Goal: Find specific page/section: Find specific page/section

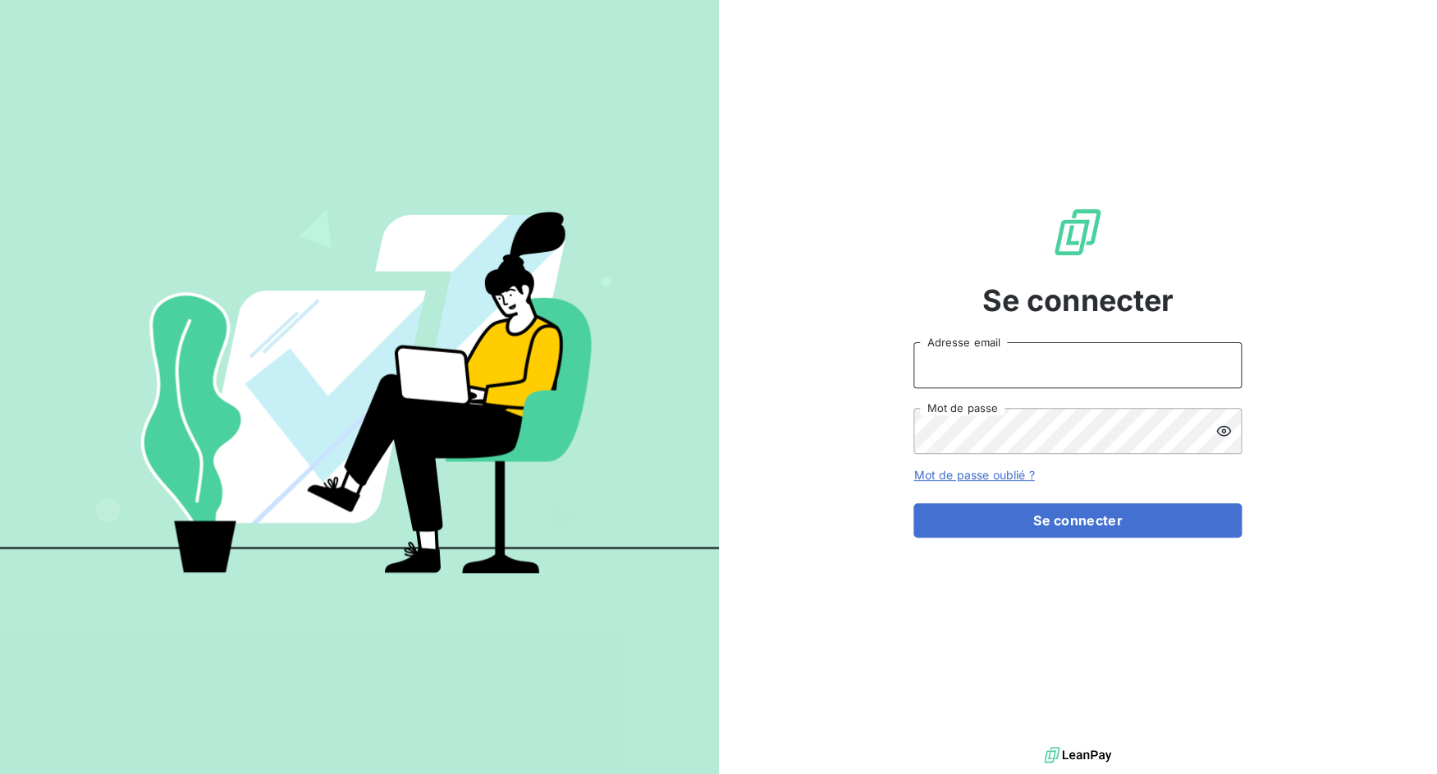
click at [990, 366] on input "Adresse email" at bounding box center [1077, 365] width 328 height 46
drag, startPoint x: 969, startPoint y: 364, endPoint x: 1065, endPoint y: 364, distance: 96.0
click at [1065, 364] on input "admin@3dcelo" at bounding box center [1077, 365] width 328 height 46
paste input "sbacompta"
type input "admin@sbacompta"
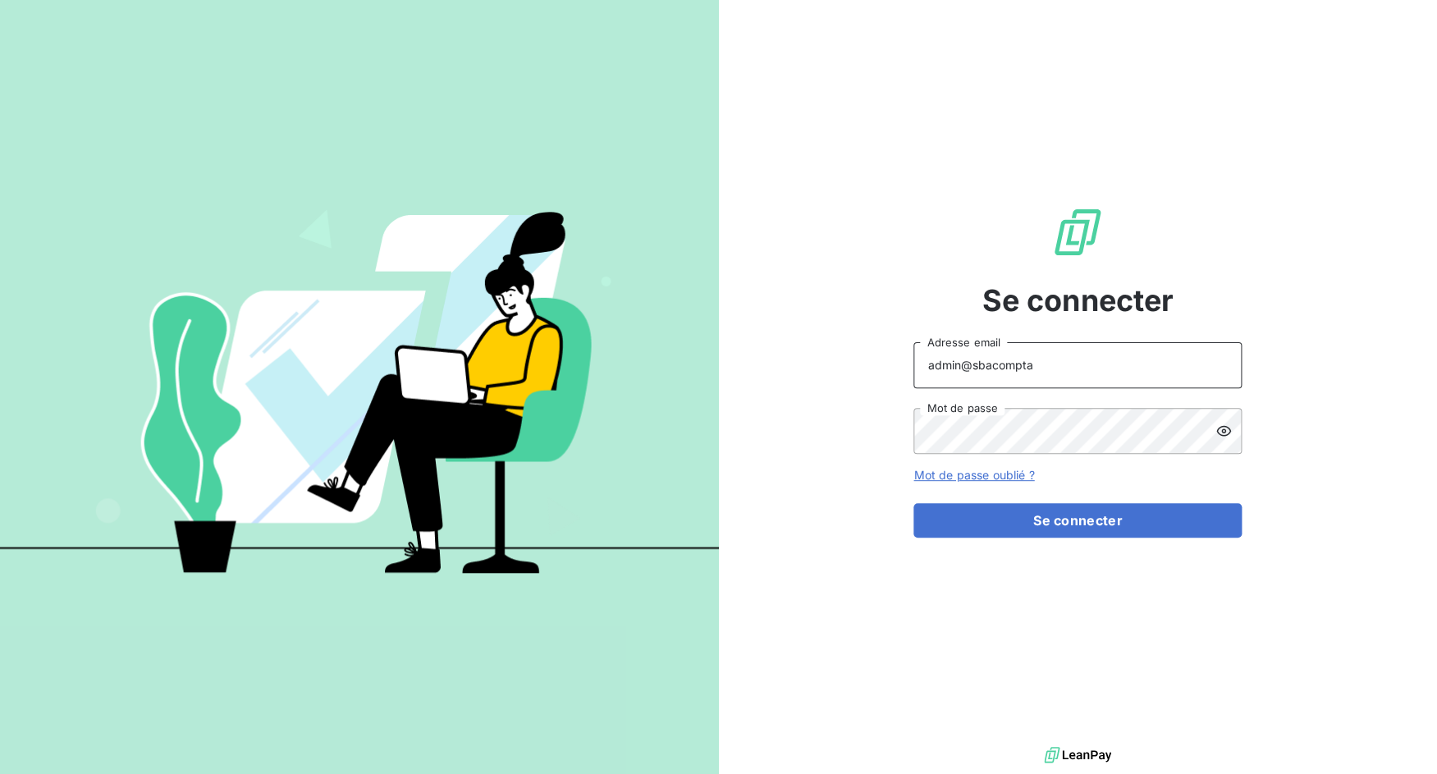
click at [913, 503] on button "Se connecter" at bounding box center [1077, 520] width 328 height 34
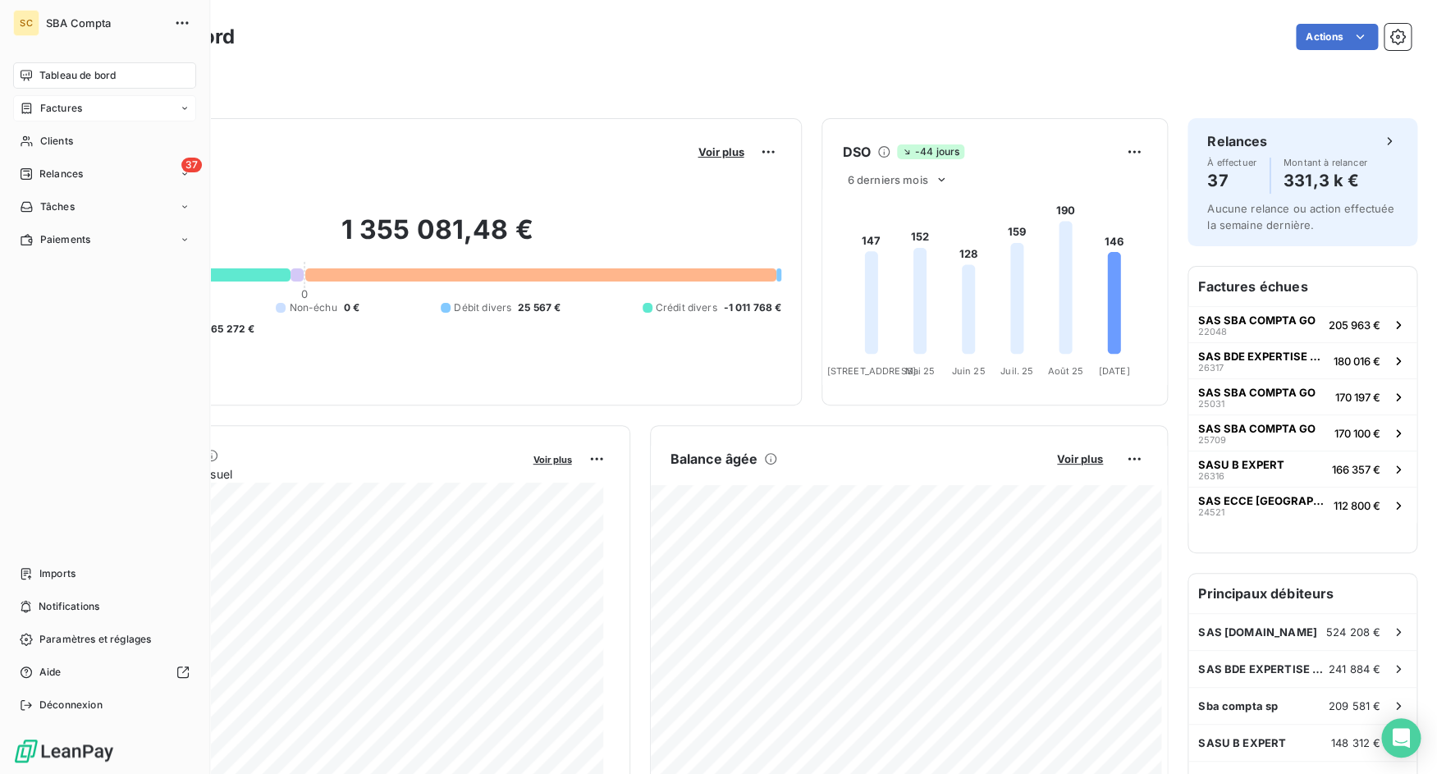
click at [25, 98] on div "Factures" at bounding box center [104, 108] width 183 height 26
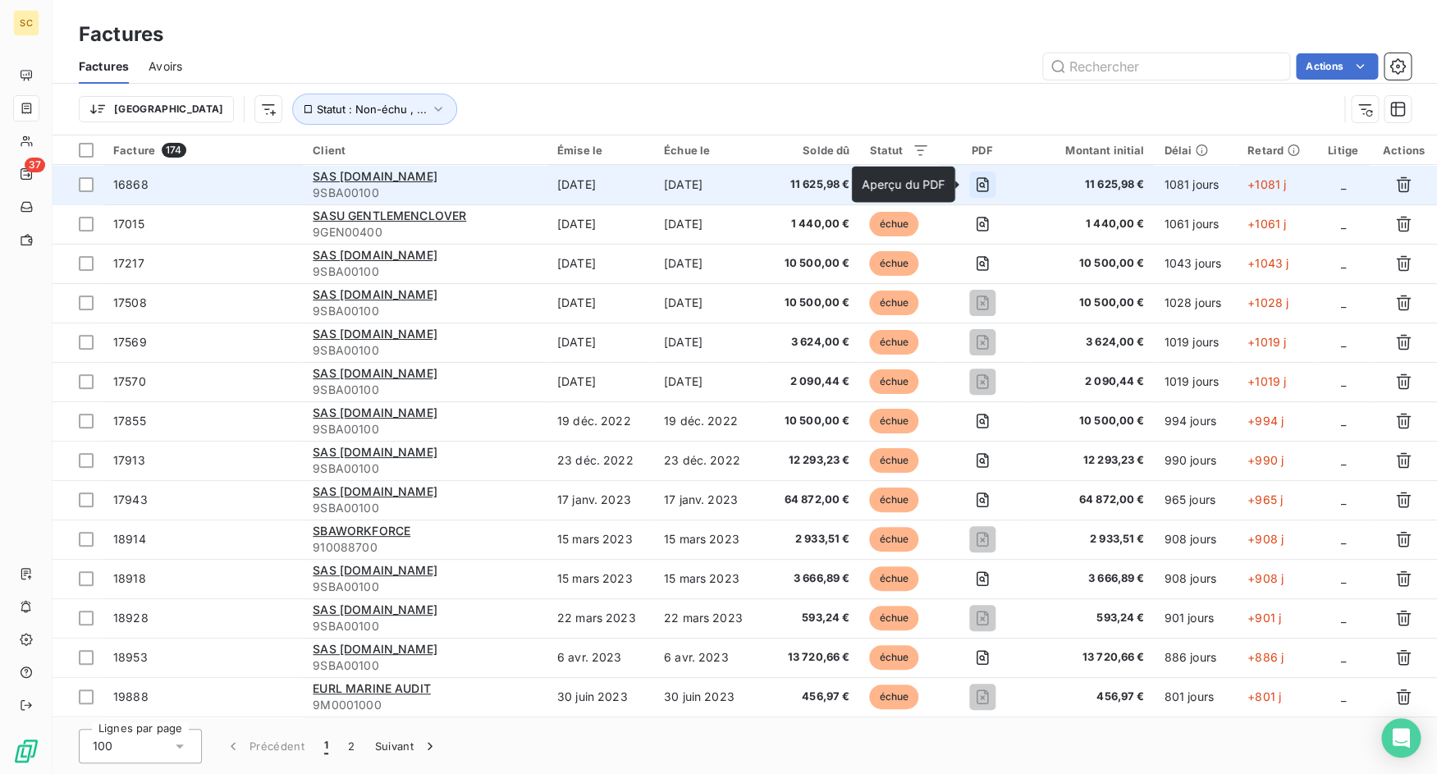
click at [974, 187] on icon "button" at bounding box center [982, 184] width 16 height 16
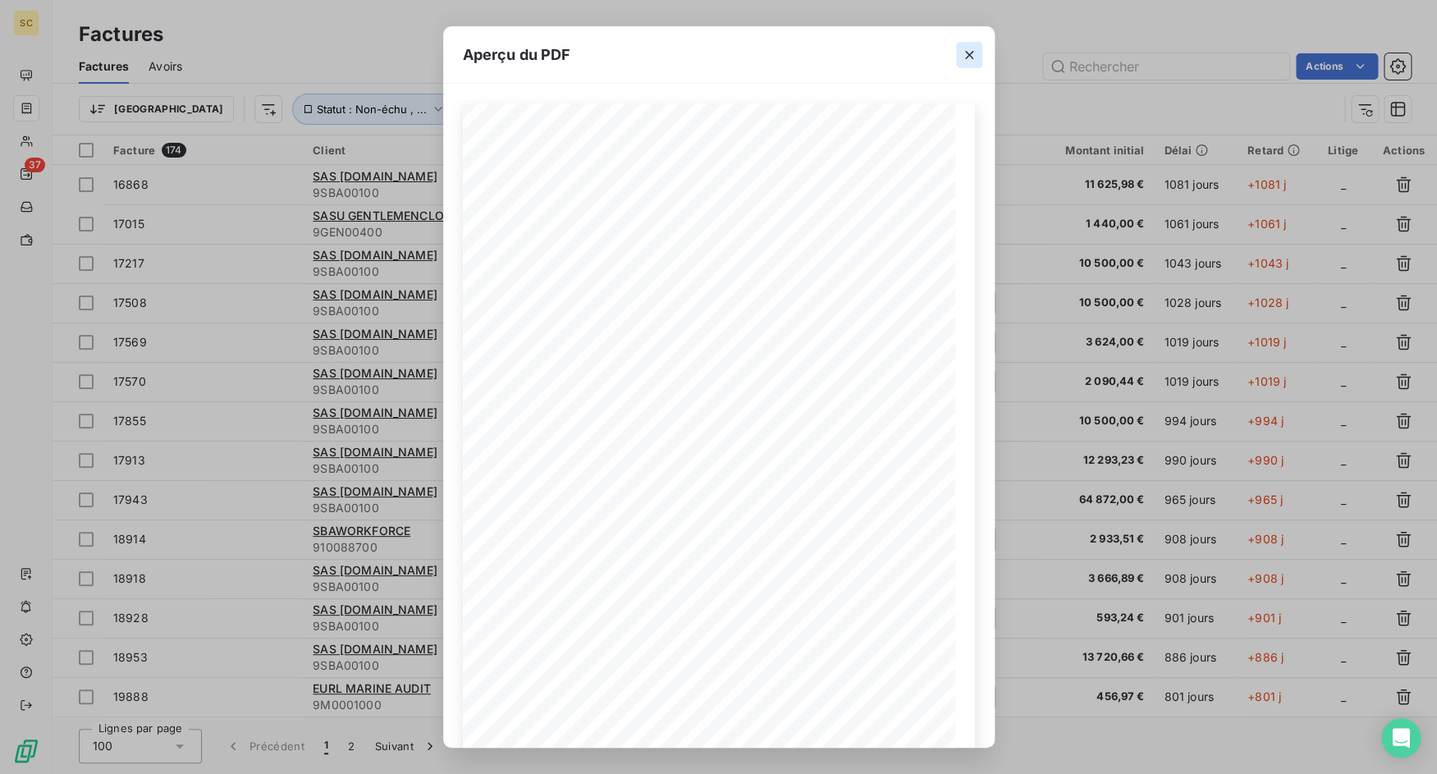
click at [973, 52] on icon "button" at bounding box center [969, 55] width 16 height 16
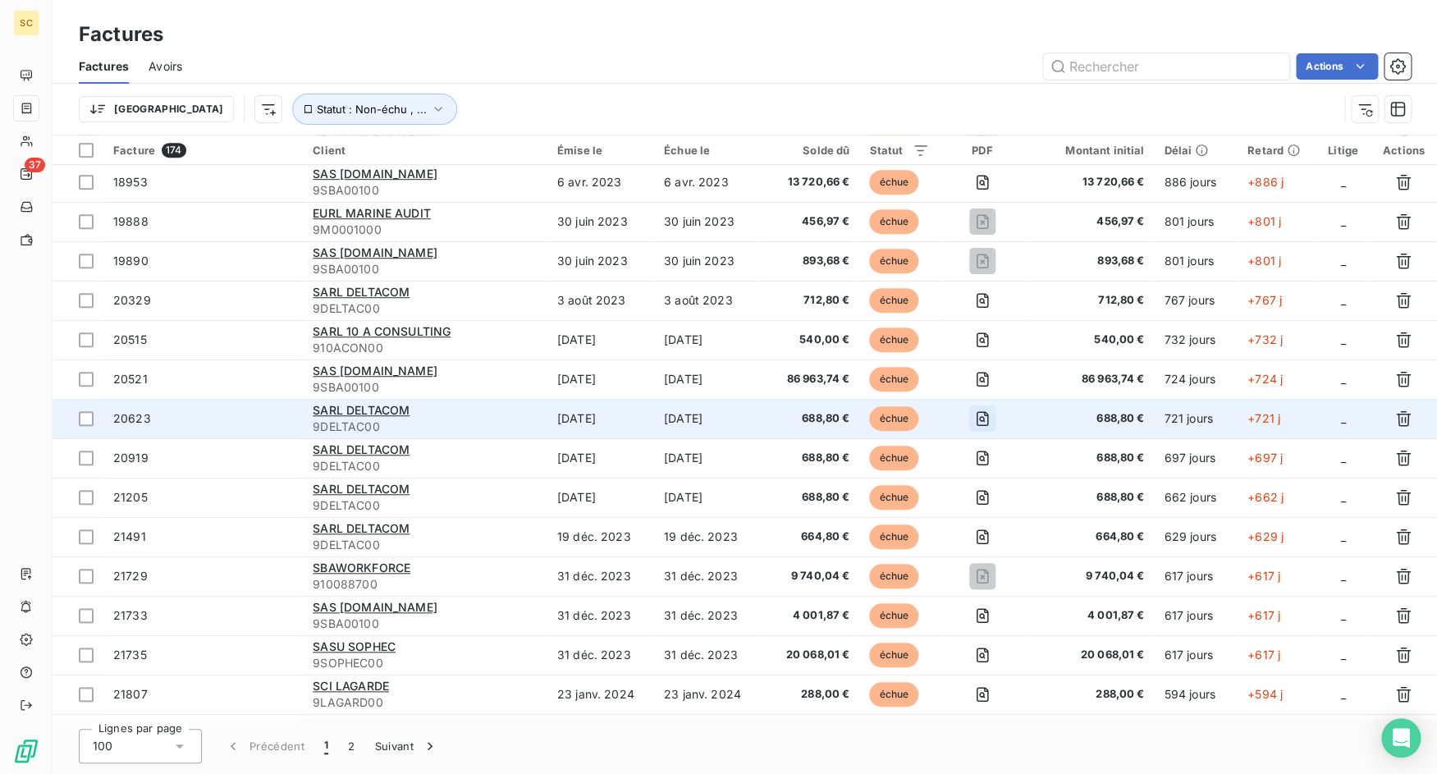
scroll to position [488, 0]
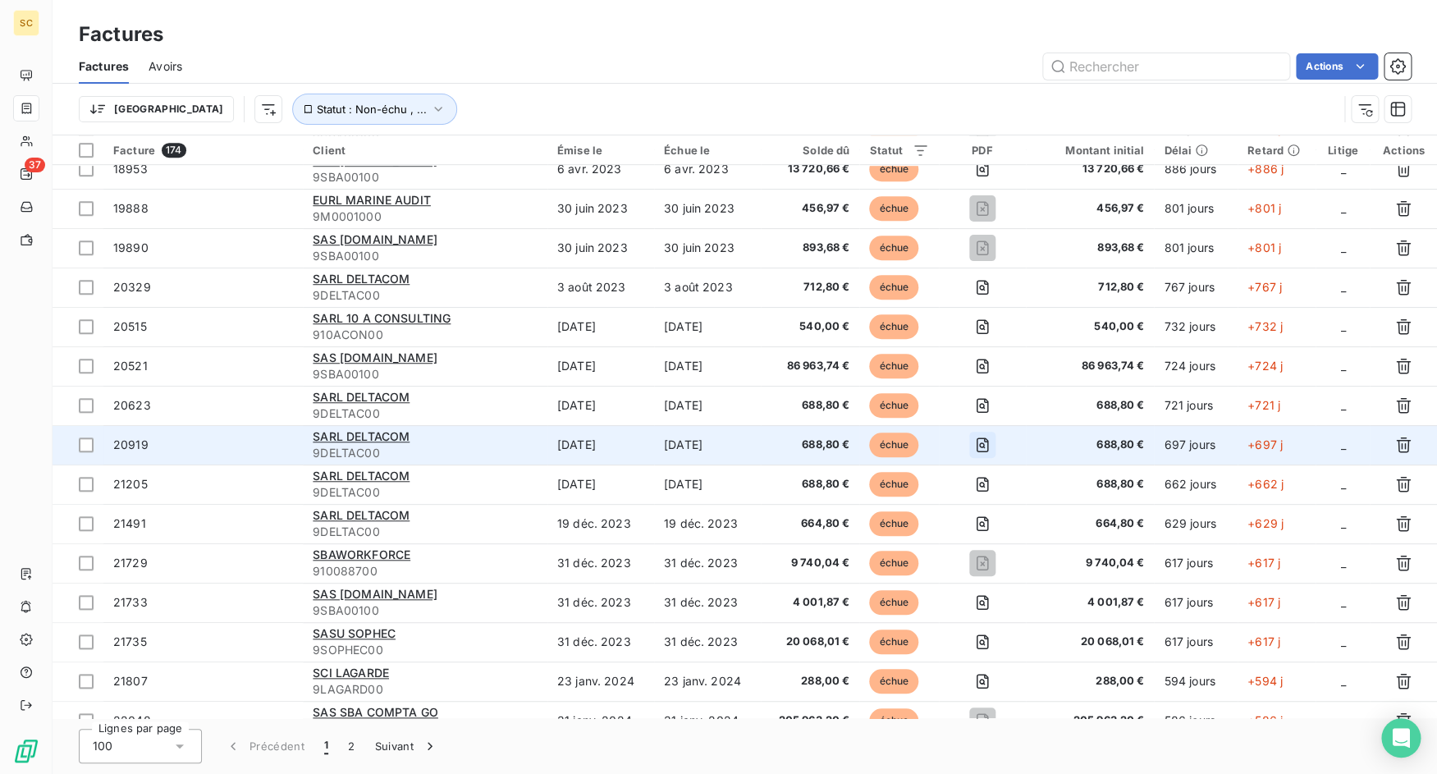
click at [977, 455] on button "button" at bounding box center [982, 445] width 26 height 26
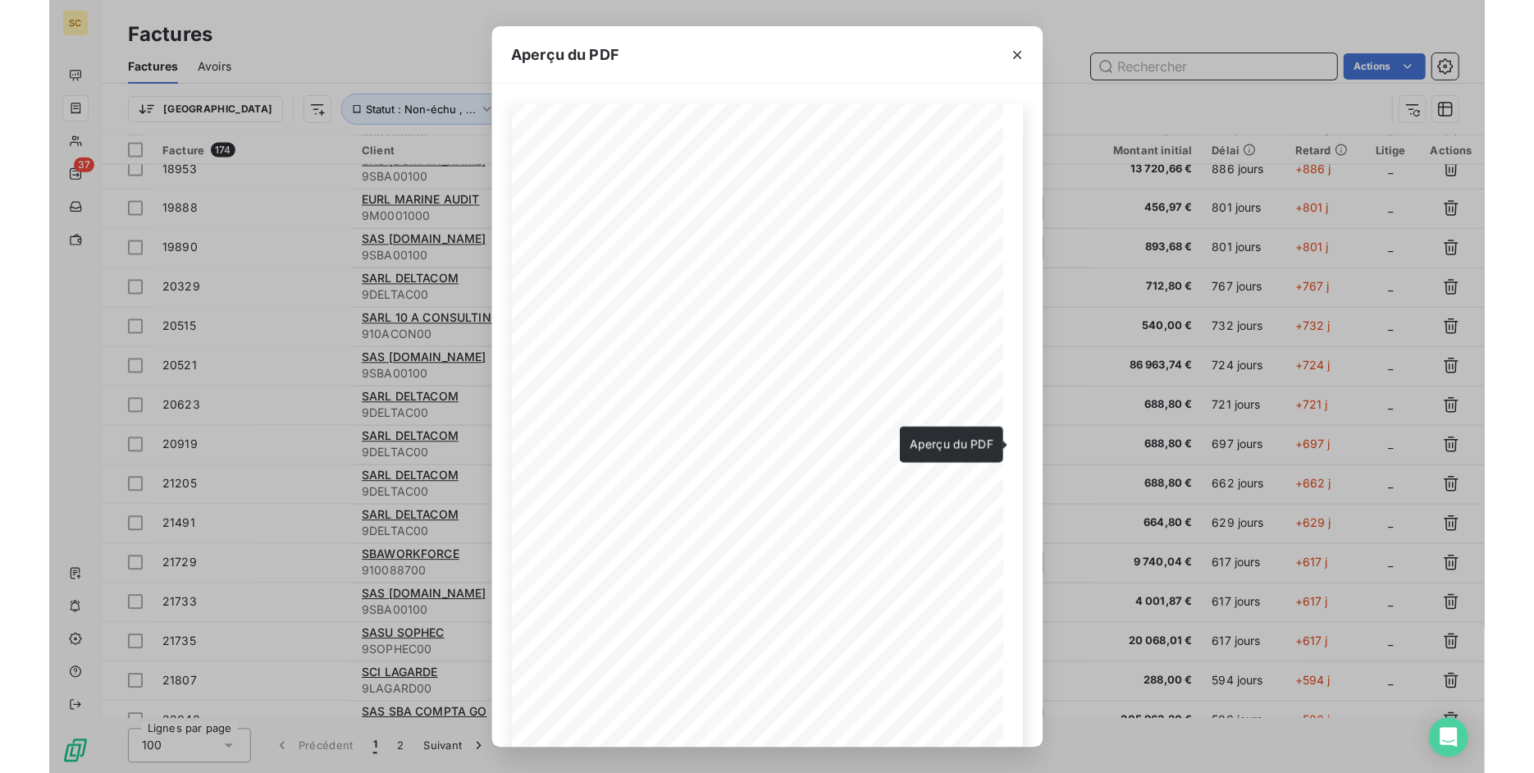
scroll to position [235, 0]
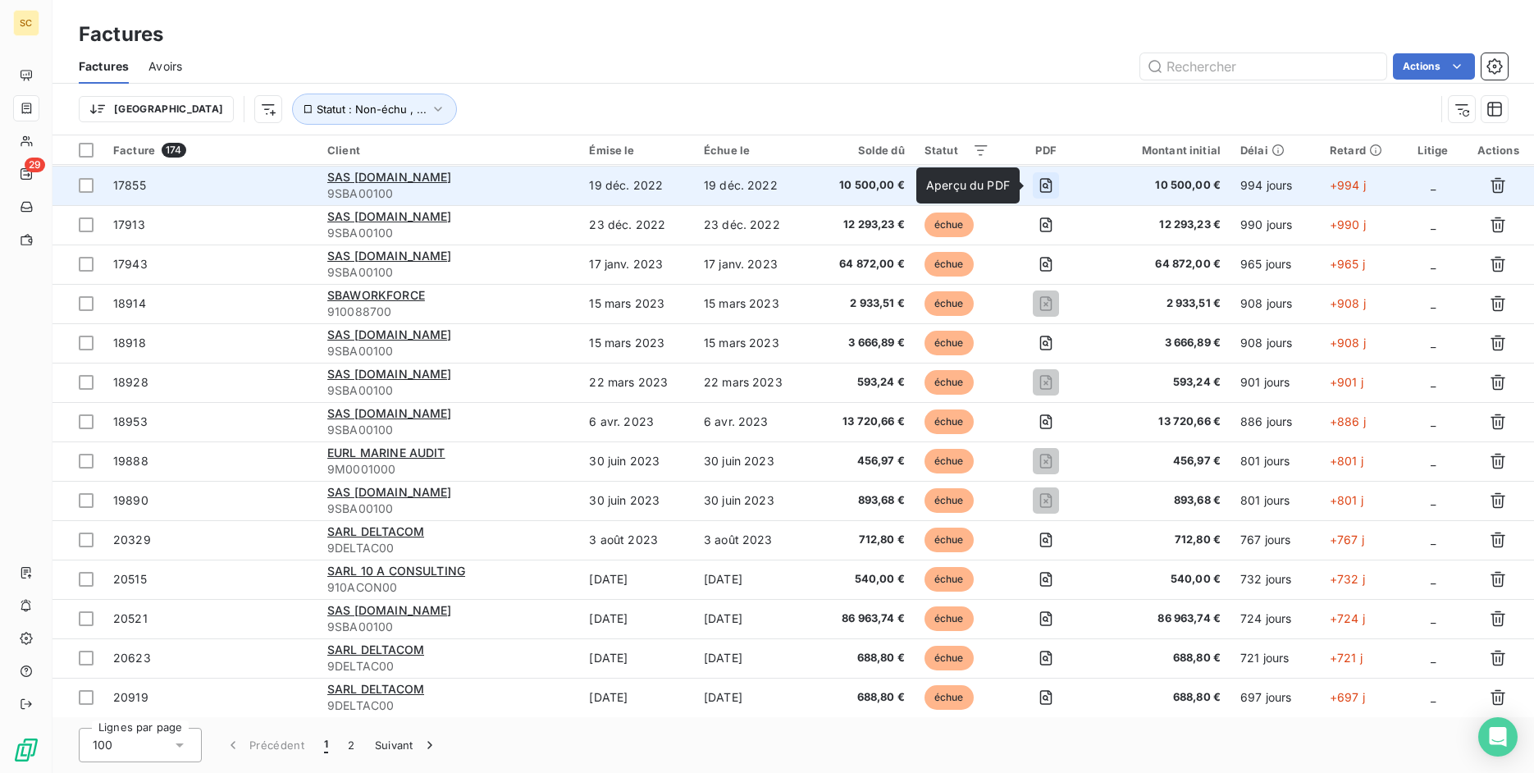
click at [1038, 182] on icon "button" at bounding box center [1046, 185] width 16 height 16
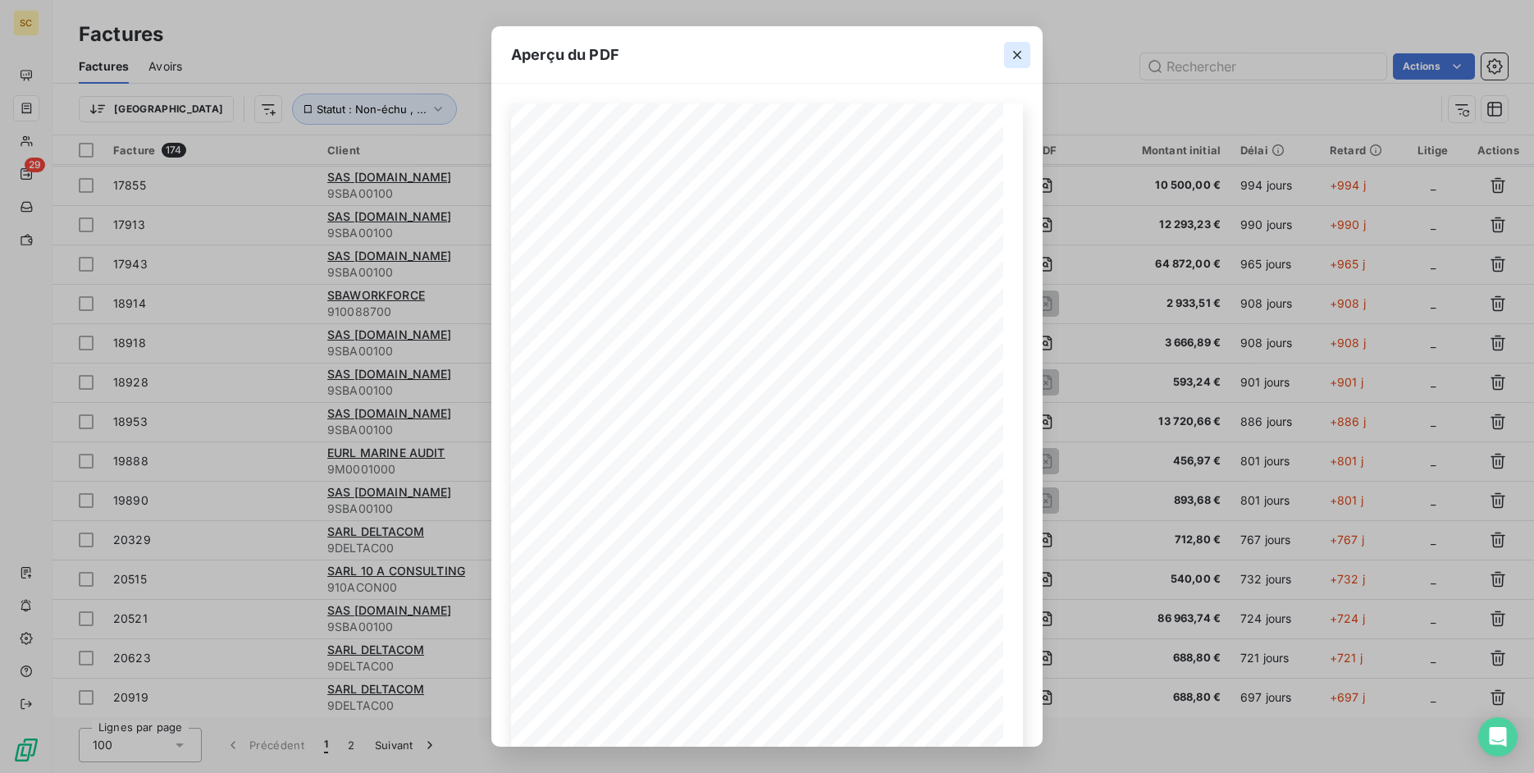
click at [1012, 56] on icon "button" at bounding box center [1017, 55] width 16 height 16
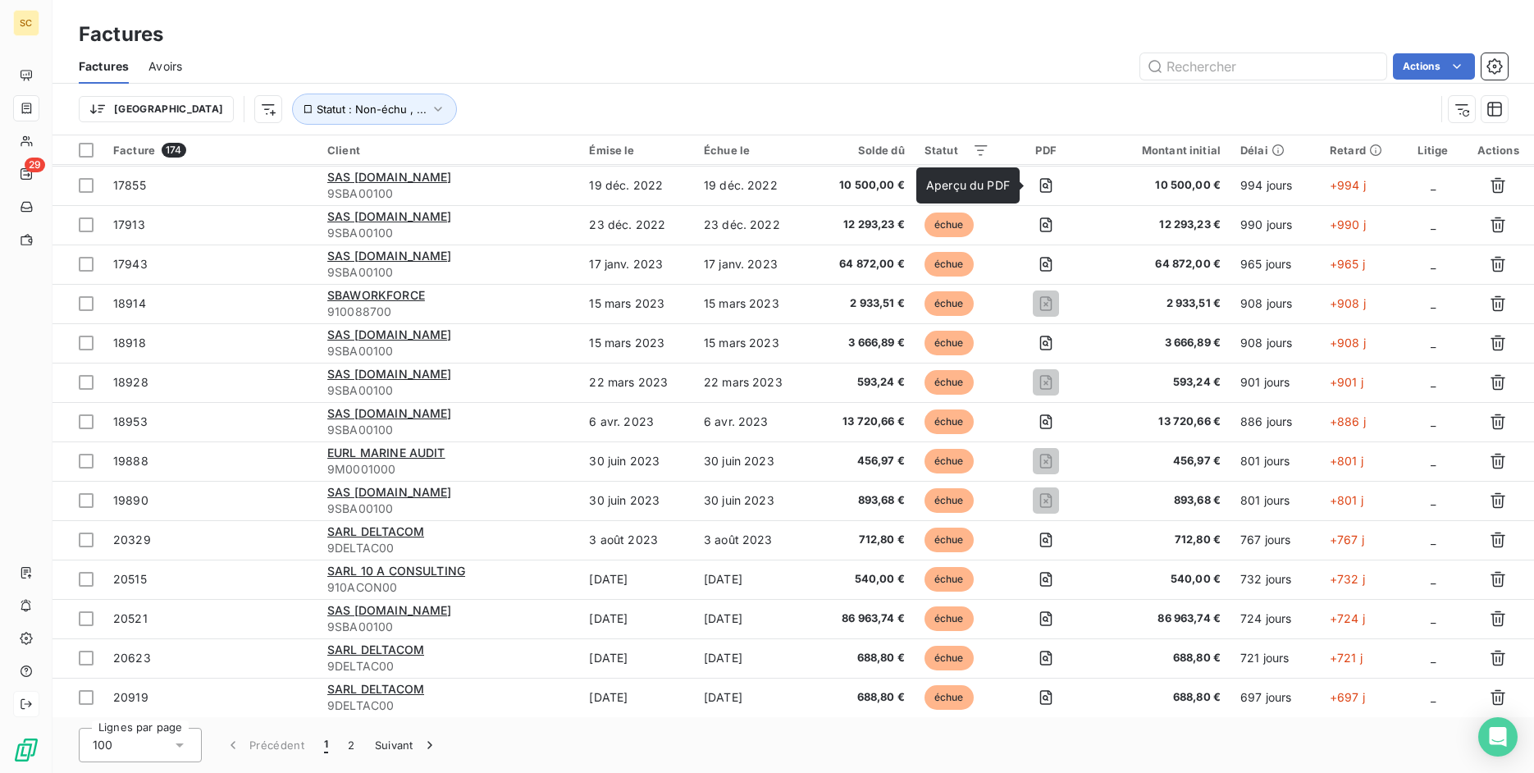
click at [21, 708] on icon at bounding box center [26, 704] width 11 height 10
